Goal: Find specific page/section: Find specific page/section

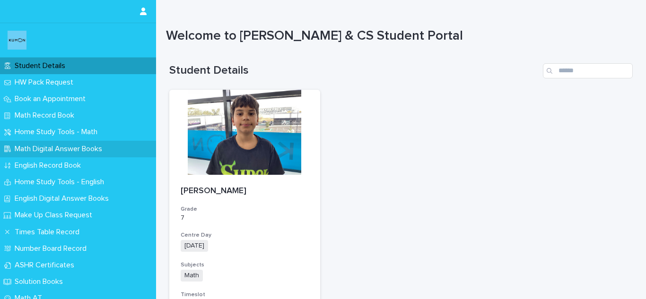
click at [35, 149] on p "Math Digital Answer Books" at bounding box center [60, 149] width 99 height 9
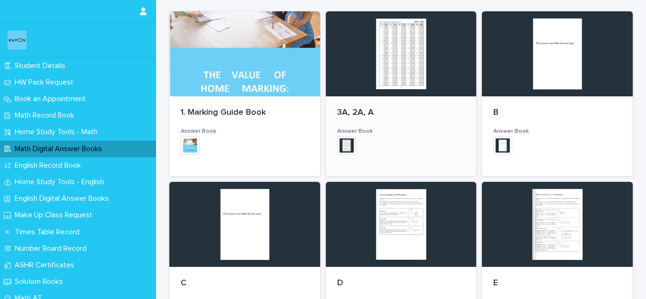
scroll to position [130, 0]
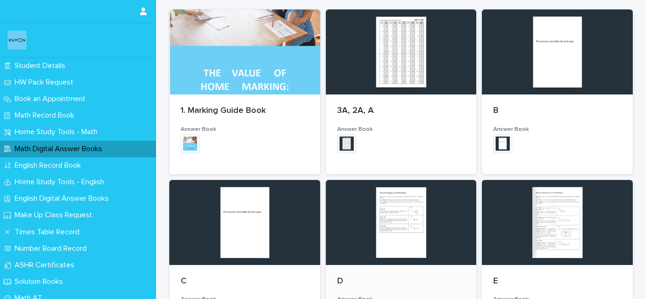
click at [403, 241] on div at bounding box center [401, 222] width 151 height 85
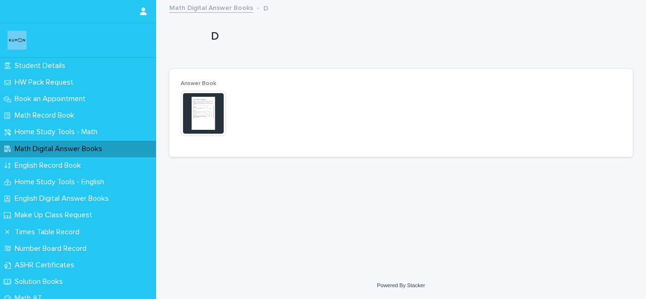
click at [200, 113] on img at bounding box center [203, 113] width 45 height 45
